Goal: Information Seeking & Learning: Learn about a topic

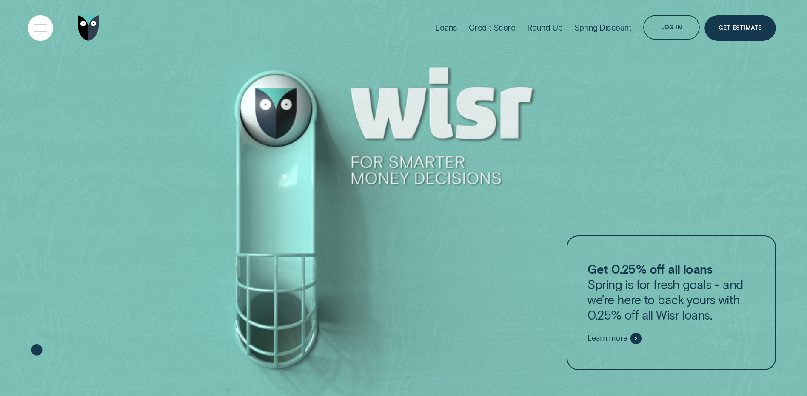
click at [35, 21] on div "Open Menu" at bounding box center [41, 28] width 36 height 36
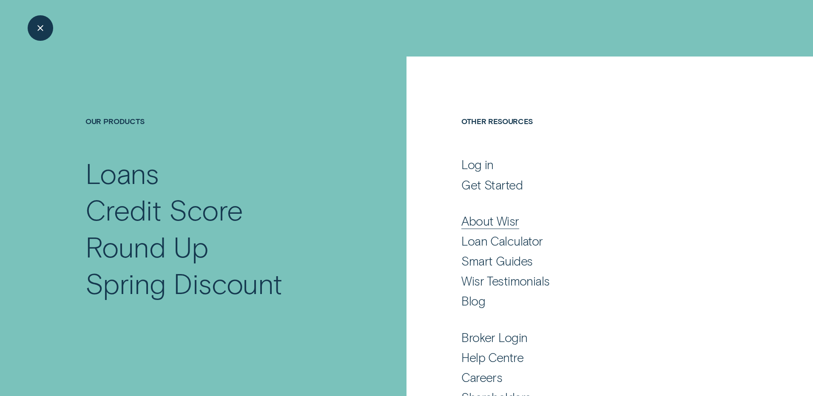
click at [495, 222] on div "About Wisr" at bounding box center [490, 221] width 57 height 15
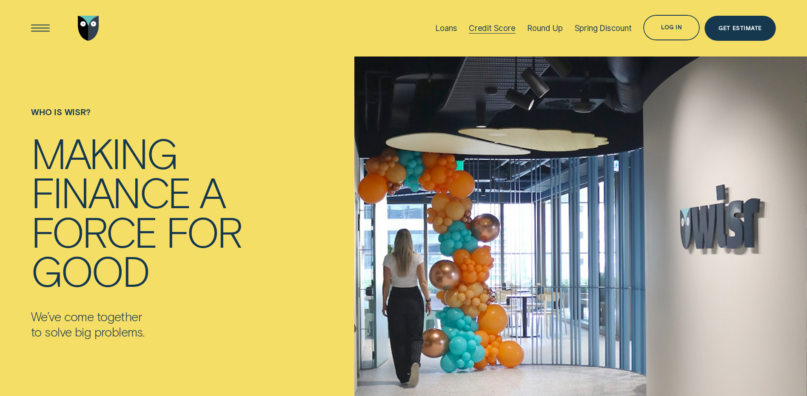
click at [492, 28] on div "Credit Score" at bounding box center [492, 28] width 47 height 10
click at [43, 29] on div "Open Menu" at bounding box center [41, 28] width 36 height 36
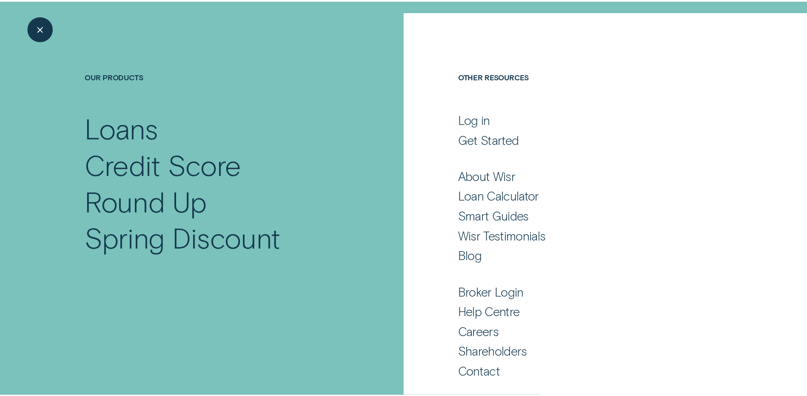
scroll to position [46, 0]
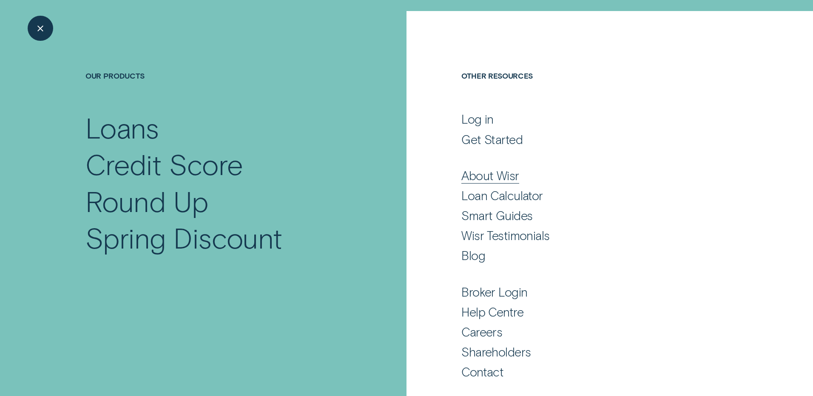
click at [482, 174] on div "About Wisr" at bounding box center [490, 175] width 57 height 15
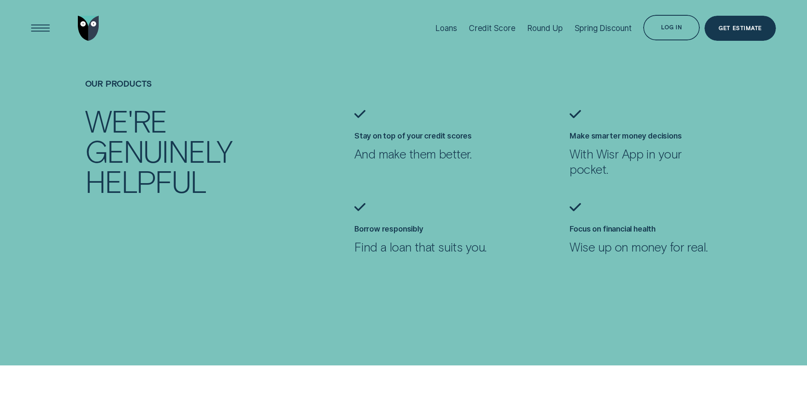
scroll to position [766, 0]
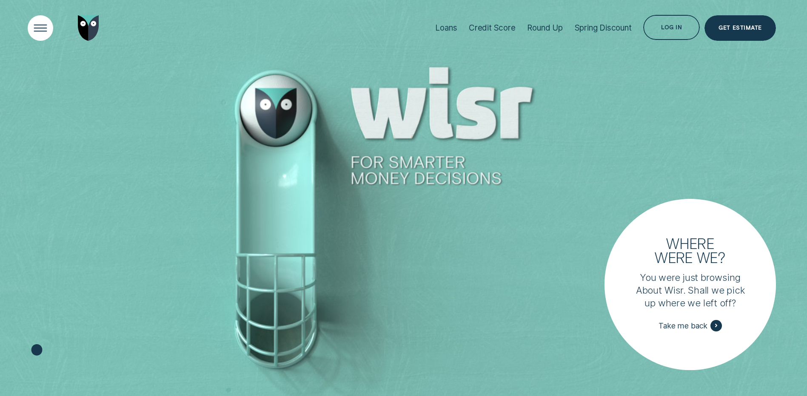
click at [43, 24] on div "Open Menu" at bounding box center [41, 28] width 36 height 36
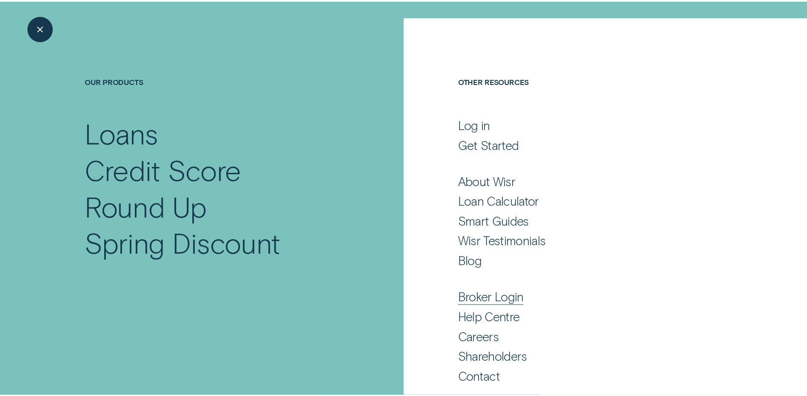
scroll to position [46, 0]
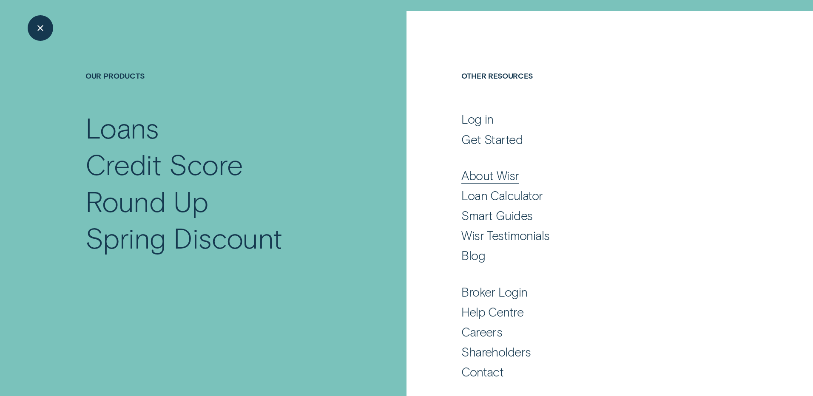
click at [487, 178] on div "About Wisr" at bounding box center [490, 175] width 57 height 15
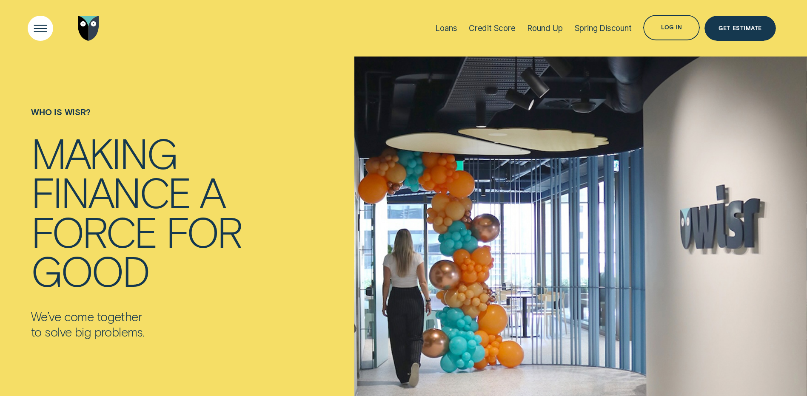
click at [50, 26] on div "Open Menu" at bounding box center [41, 28] width 36 height 36
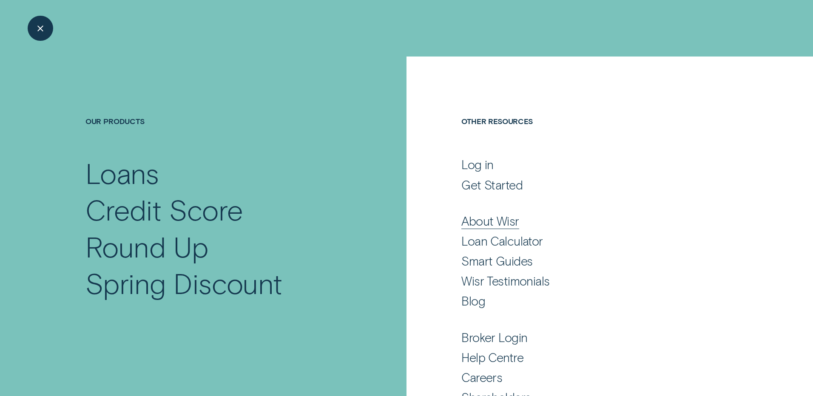
click at [477, 221] on div "About Wisr" at bounding box center [490, 221] width 57 height 15
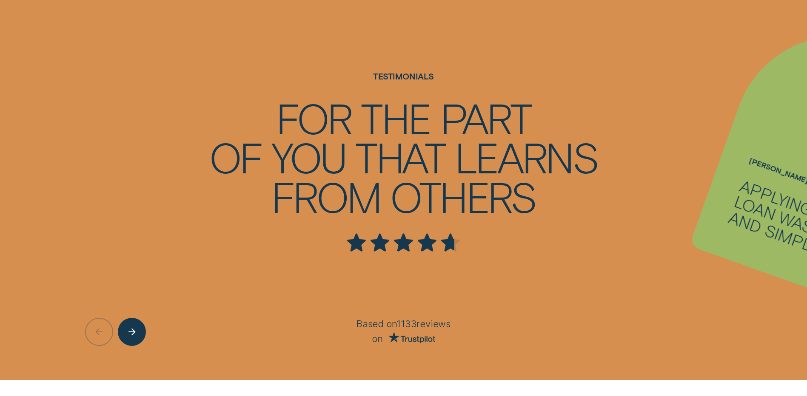
scroll to position [1617, 0]
